Goal: Browse casually

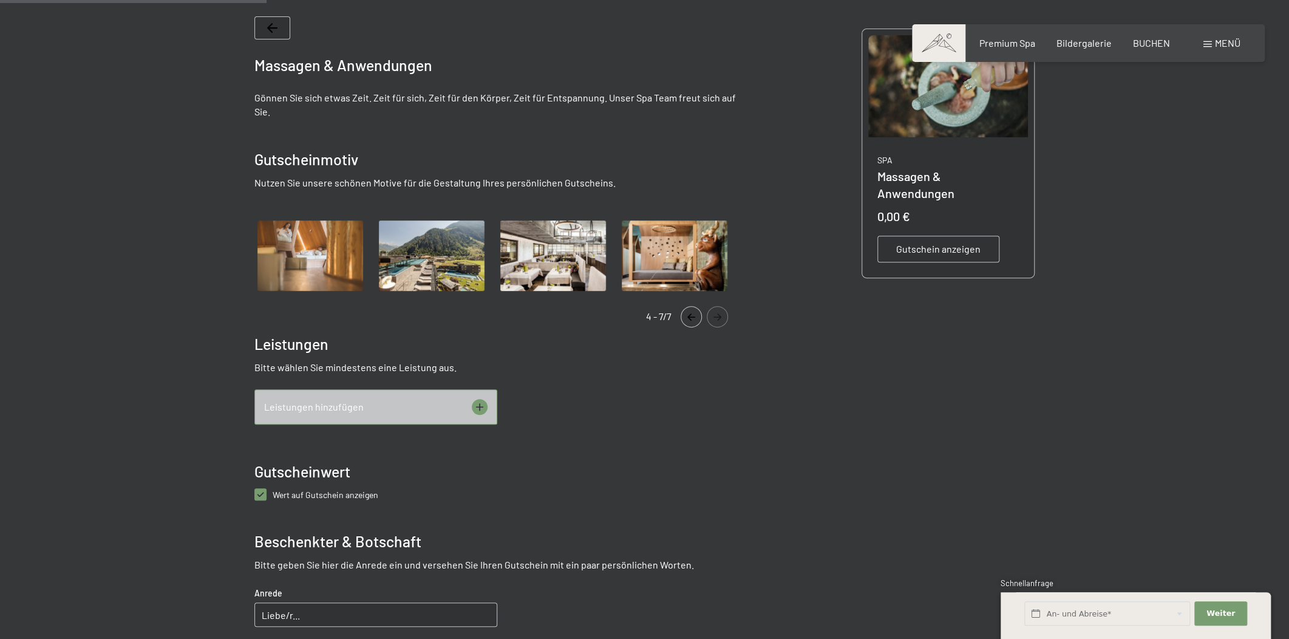
scroll to position [276, 0]
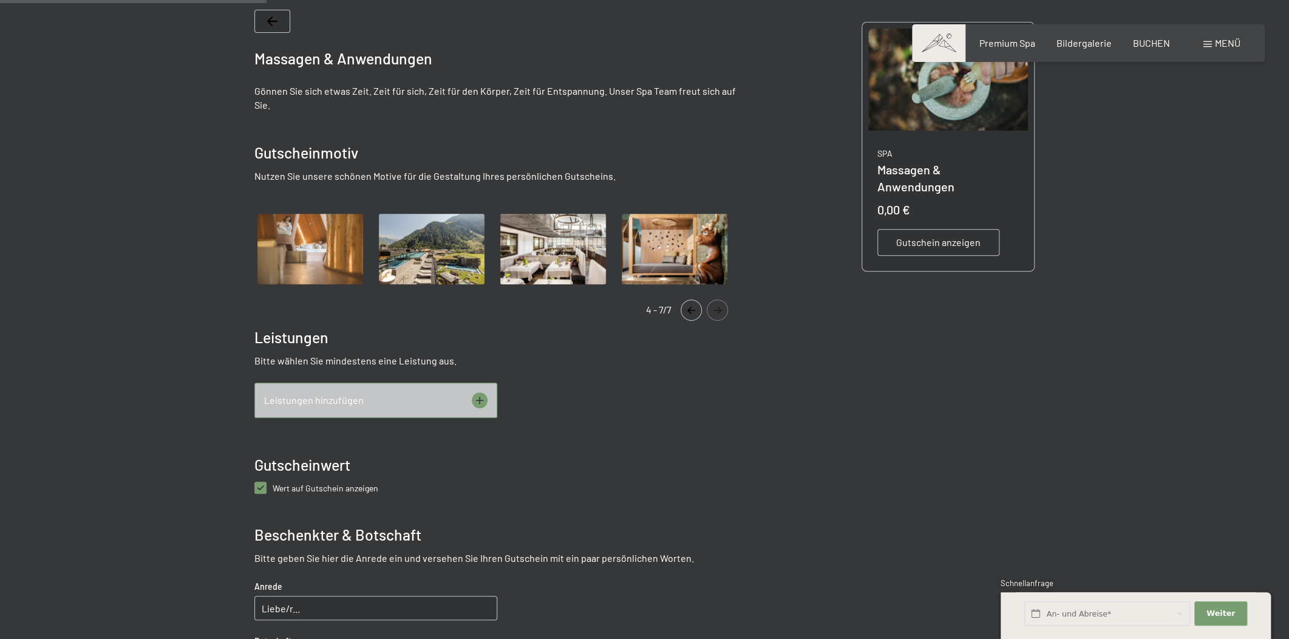
click at [685, 308] on icon "Navigate to previous slide" at bounding box center [691, 310] width 20 height 7
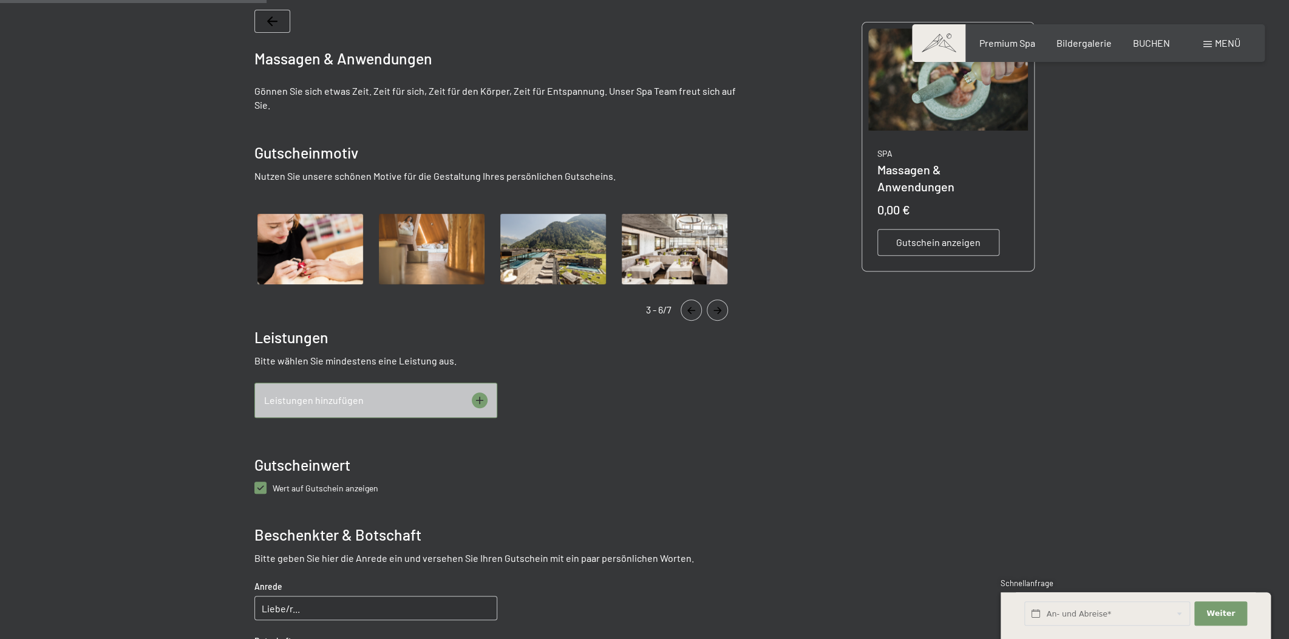
click at [685, 308] on icon "Navigate to previous slide" at bounding box center [691, 310] width 20 height 7
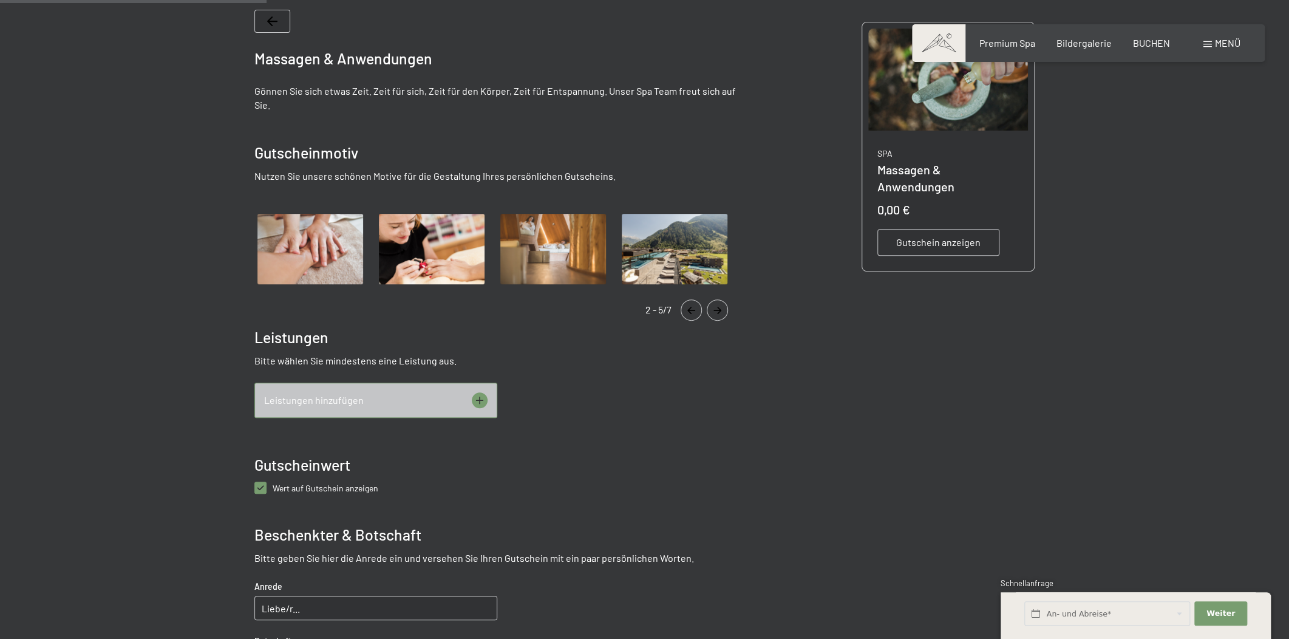
click at [685, 308] on icon "Navigate to previous slide" at bounding box center [691, 310] width 20 height 7
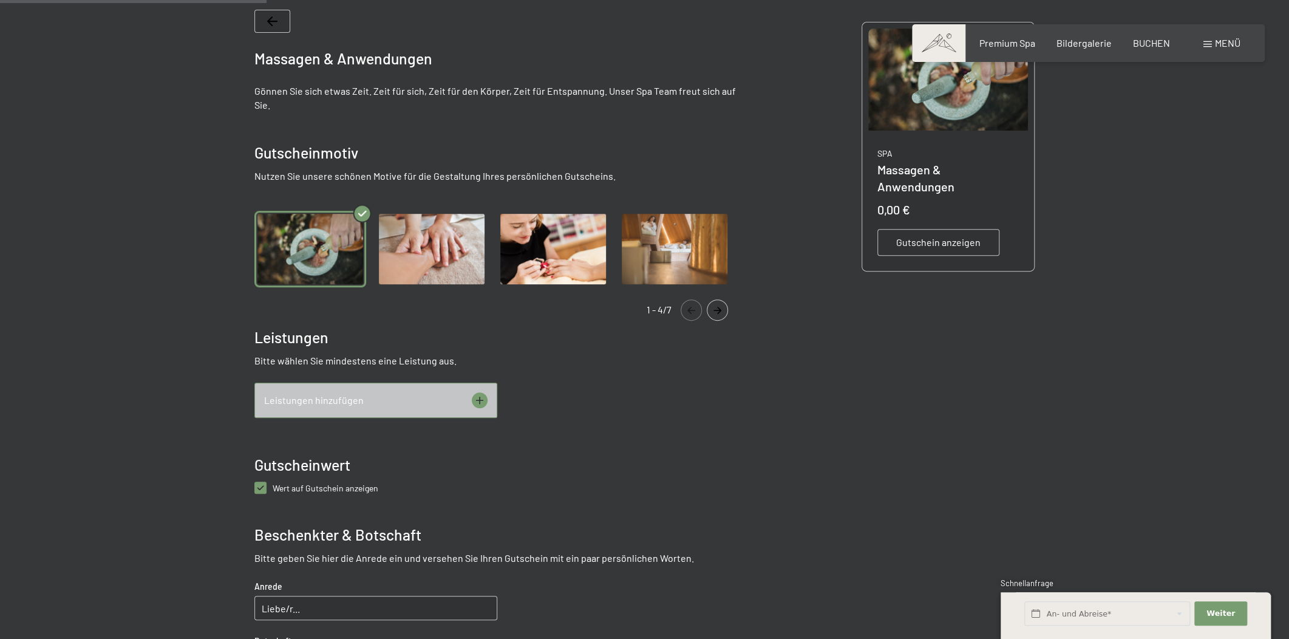
click at [685, 308] on icon "Navigate to previous slide" at bounding box center [691, 310] width 20 height 7
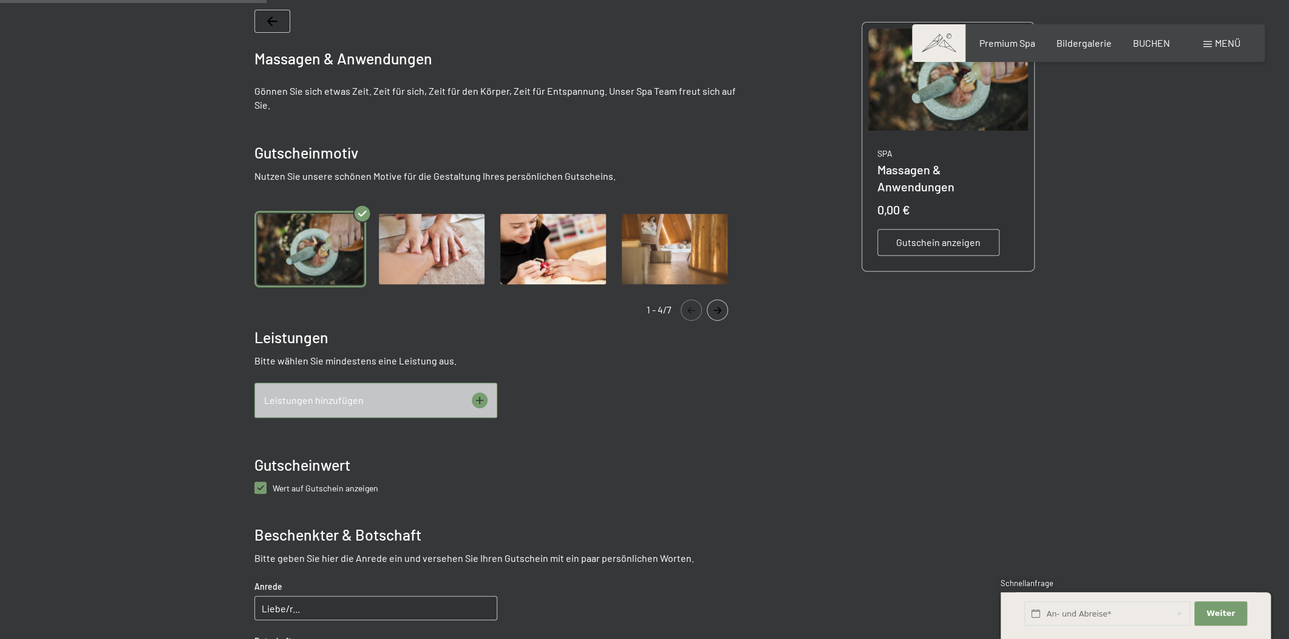
click at [457, 263] on img "Gallery" at bounding box center [432, 249] width 112 height 77
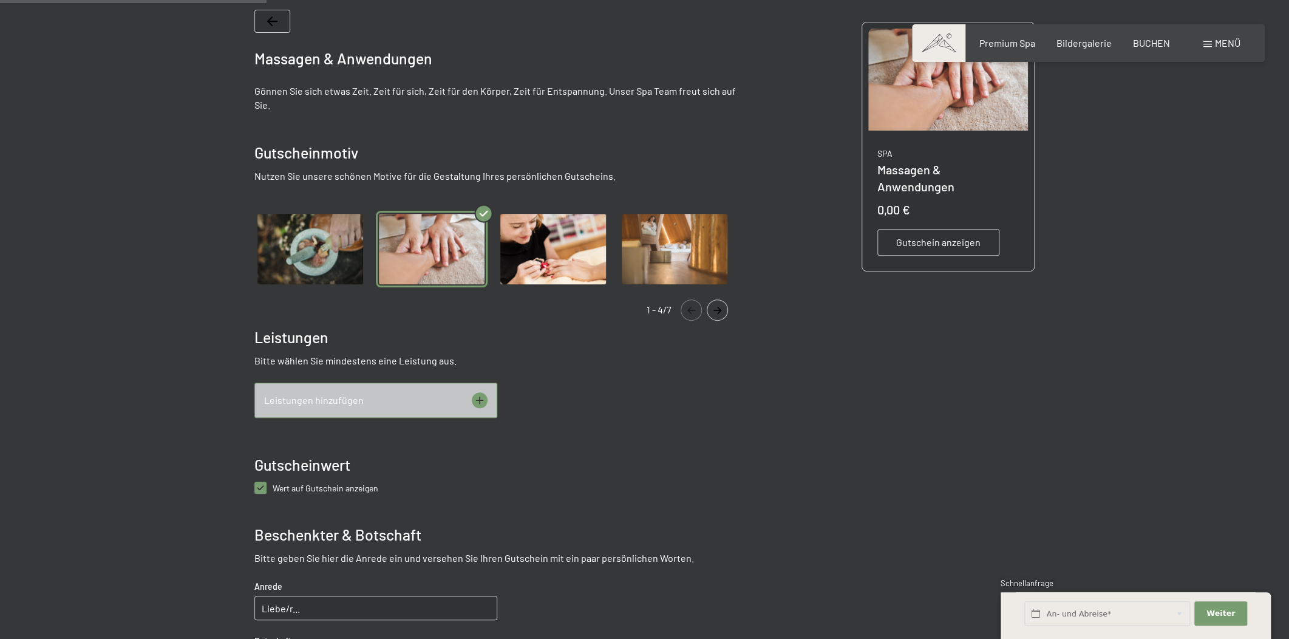
click at [302, 246] on img "Gallery" at bounding box center [310, 249] width 112 height 77
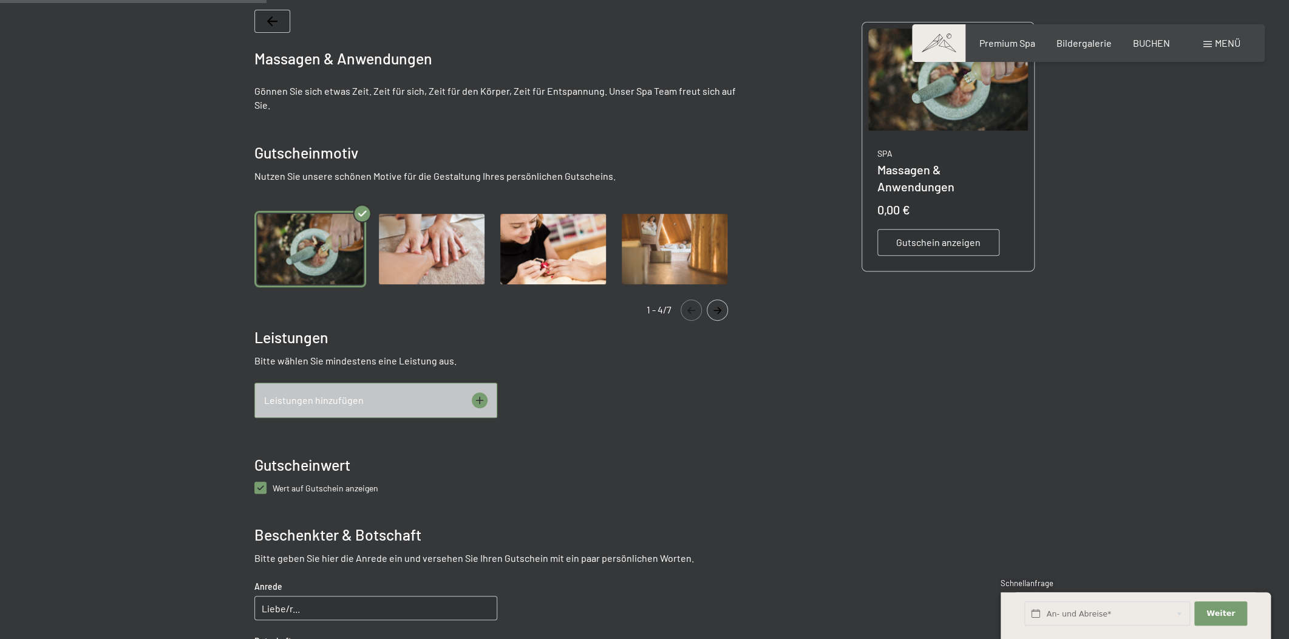
click at [722, 311] on icon "Navigate to next slide" at bounding box center [717, 310] width 20 height 7
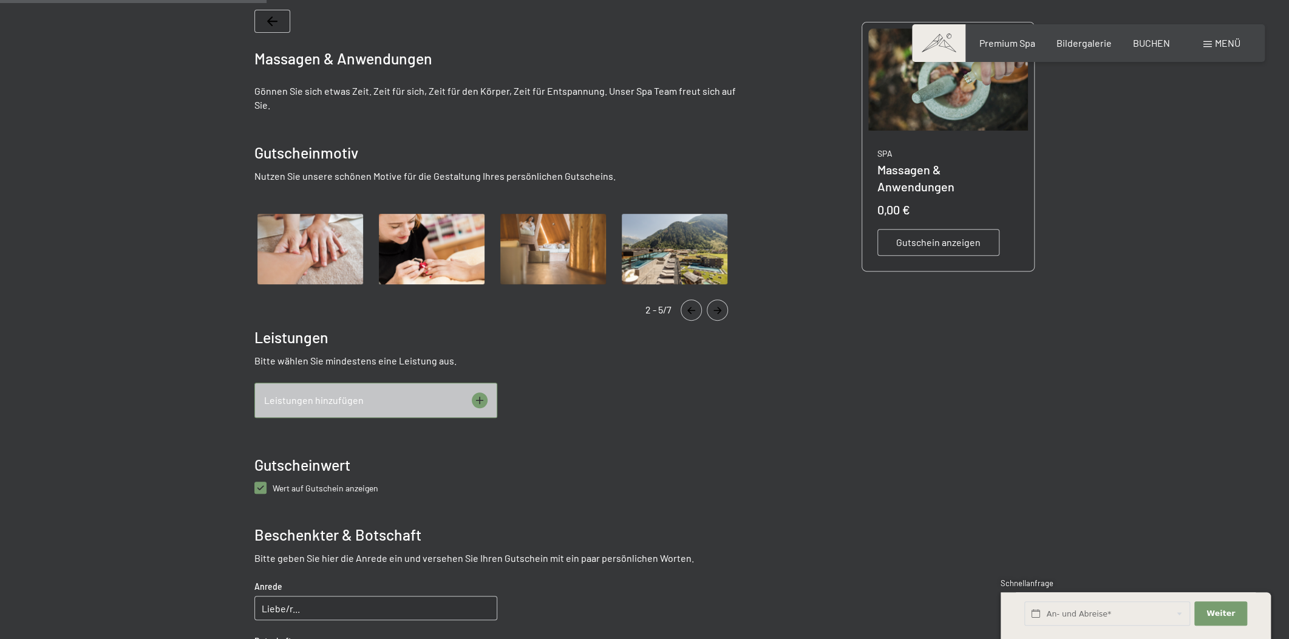
click at [320, 246] on img "Gallery" at bounding box center [310, 249] width 112 height 77
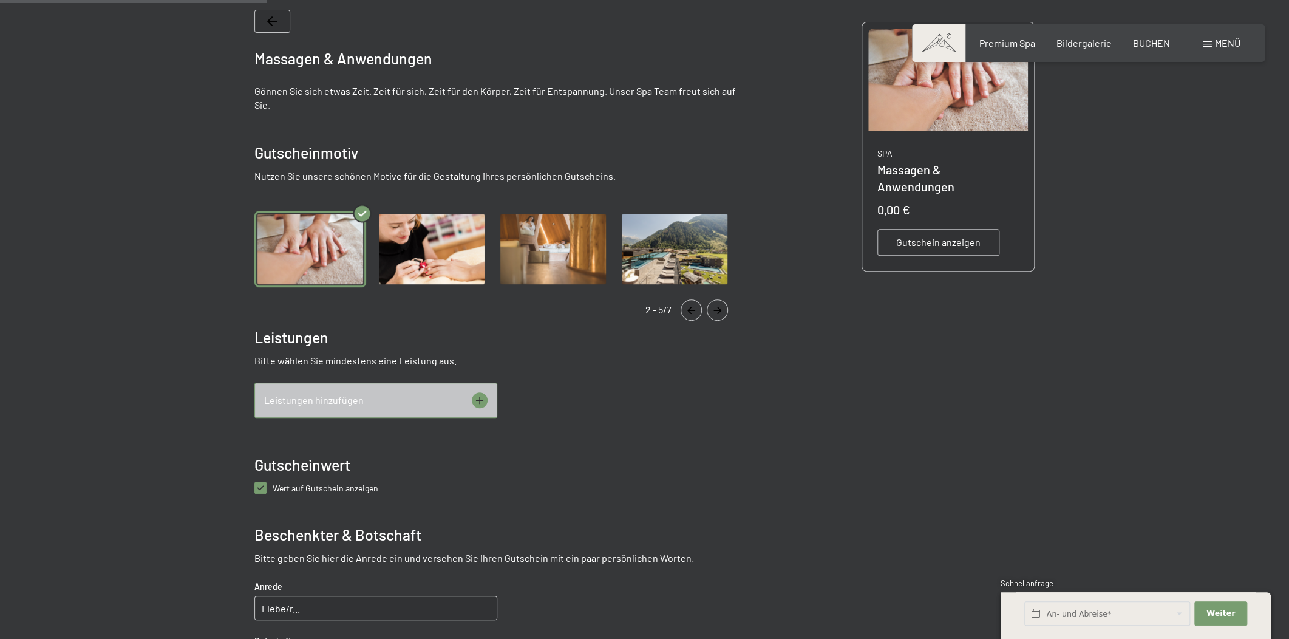
click at [692, 307] on icon "Navigate to previous slide" at bounding box center [691, 310] width 20 height 7
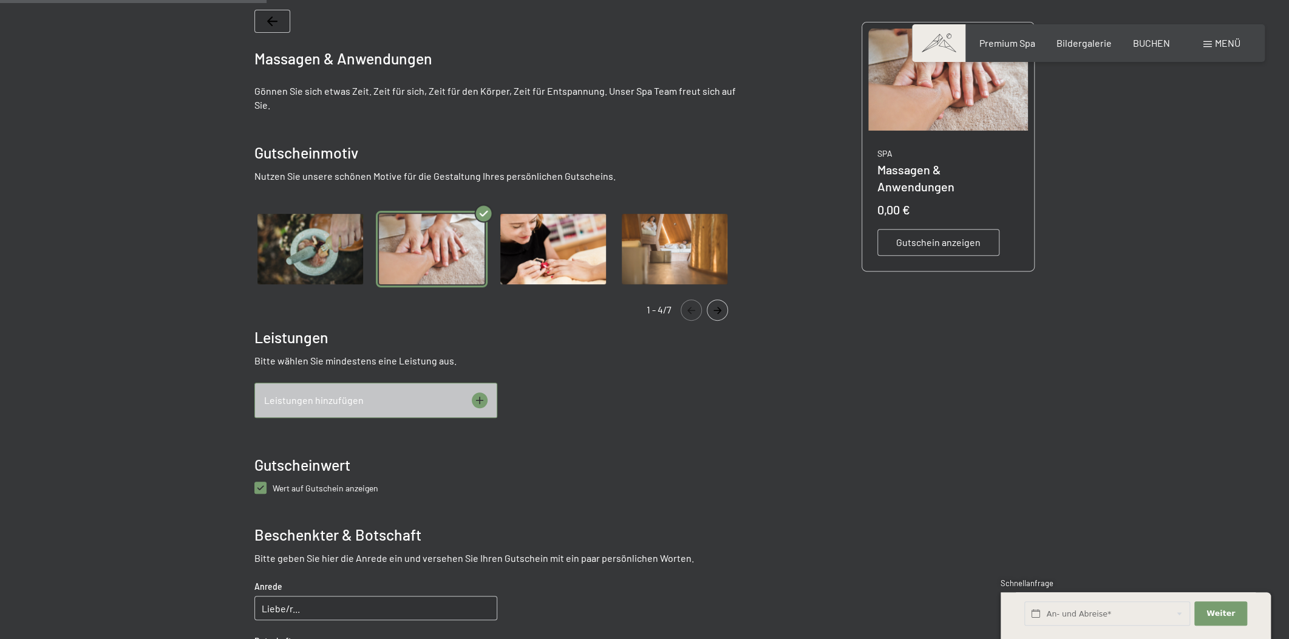
click at [692, 307] on icon "Navigate to previous slide" at bounding box center [691, 310] width 20 height 7
click at [349, 231] on img "Gallery" at bounding box center [310, 249] width 112 height 77
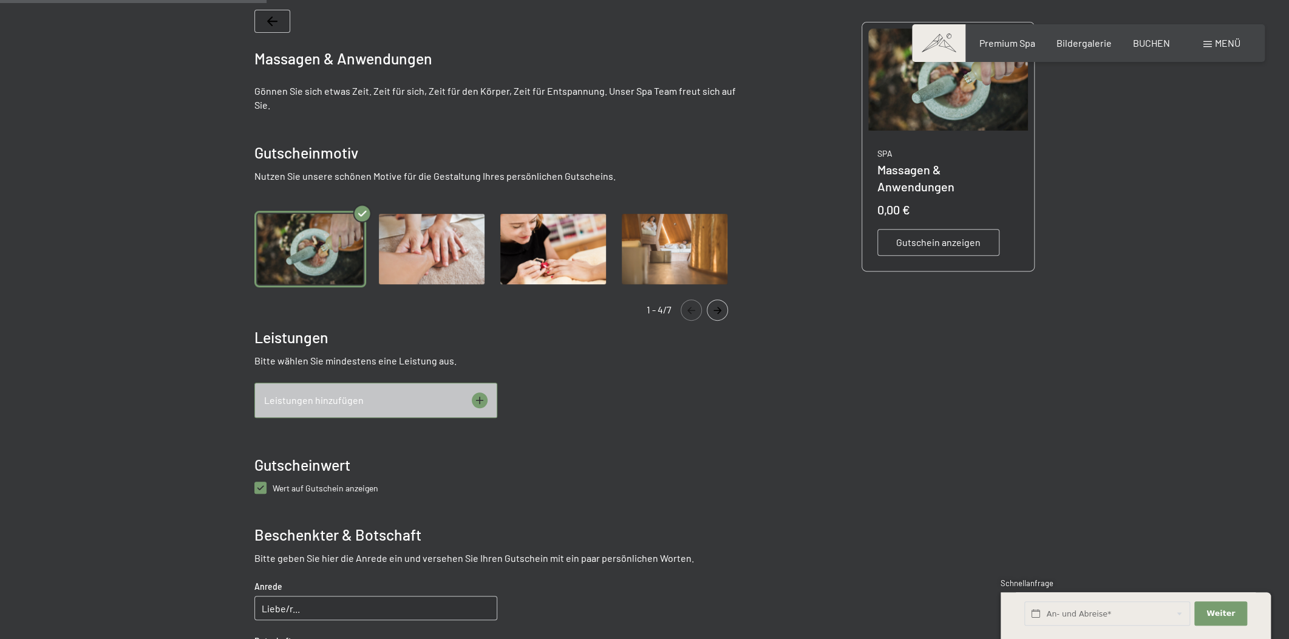
click at [380, 234] on img "Gallery" at bounding box center [432, 249] width 112 height 77
